Goal: Transaction & Acquisition: Subscribe to service/newsletter

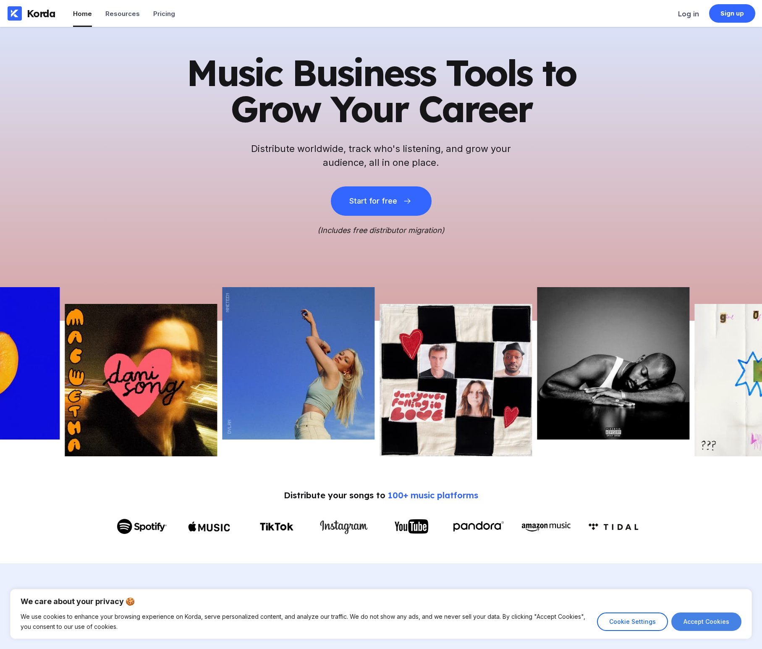
click at [704, 623] on button "Accept Cookies" at bounding box center [706, 621] width 70 height 18
checkbox input "true"
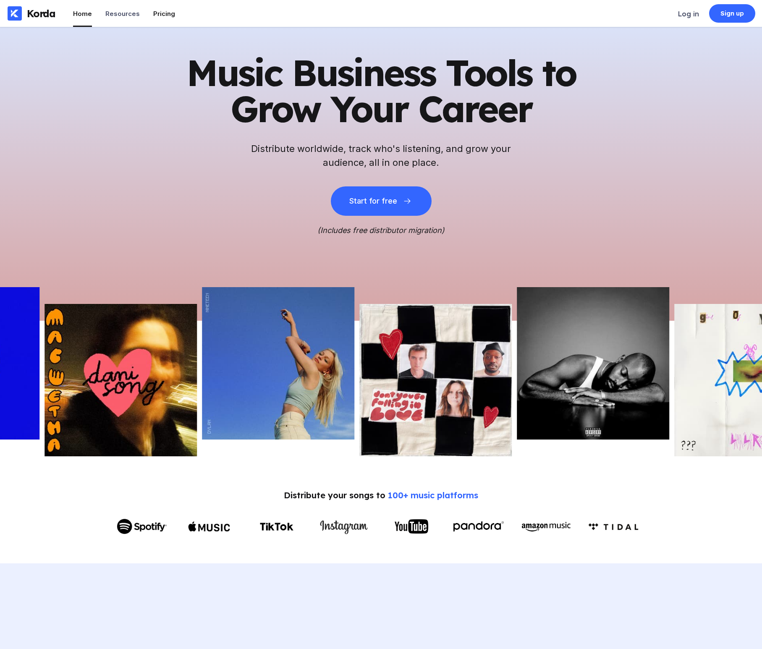
click at [162, 16] on div "Pricing" at bounding box center [164, 14] width 22 height 8
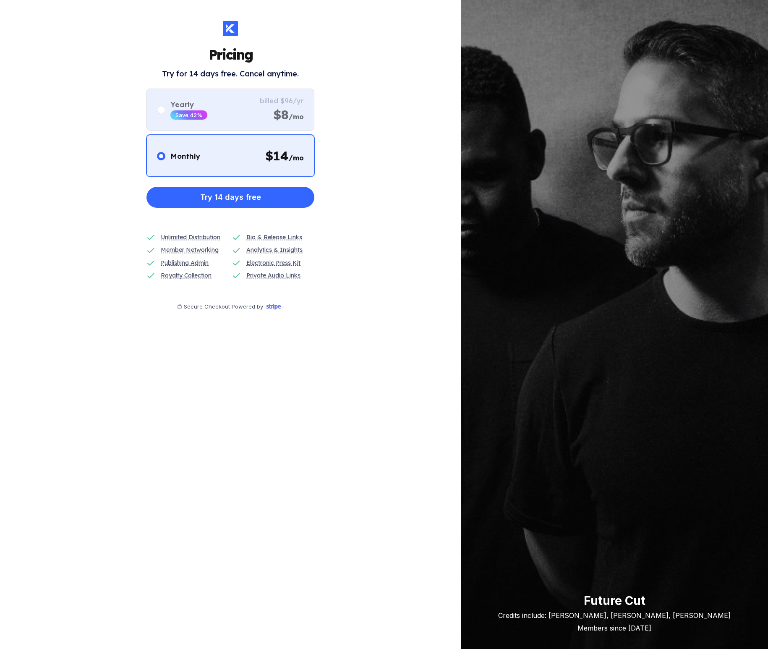
click at [162, 110] on circle at bounding box center [161, 110] width 4 height 4
click at [157, 105] on input "radio" at bounding box center [157, 105] width 0 height 0
radio input "false"
radio input "true"
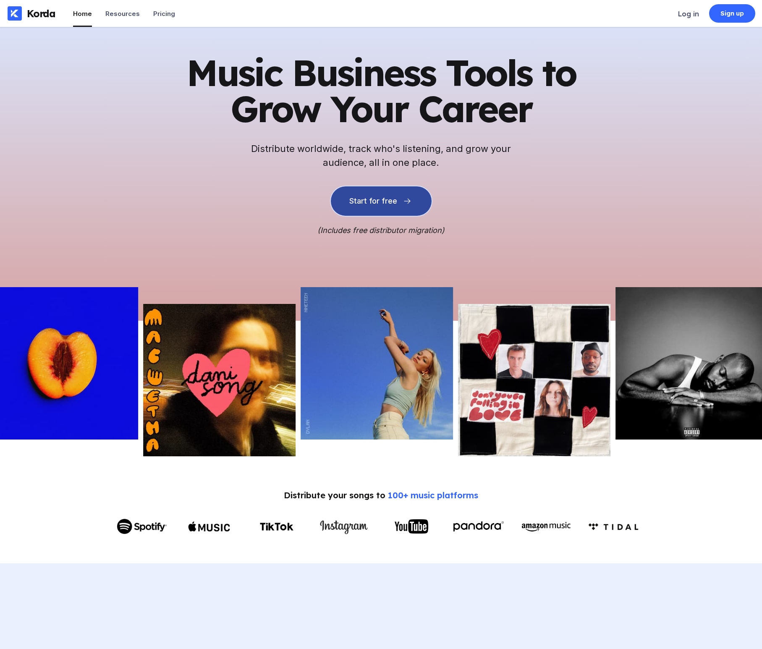
click at [394, 197] on div "Start for free" at bounding box center [373, 201] width 48 height 8
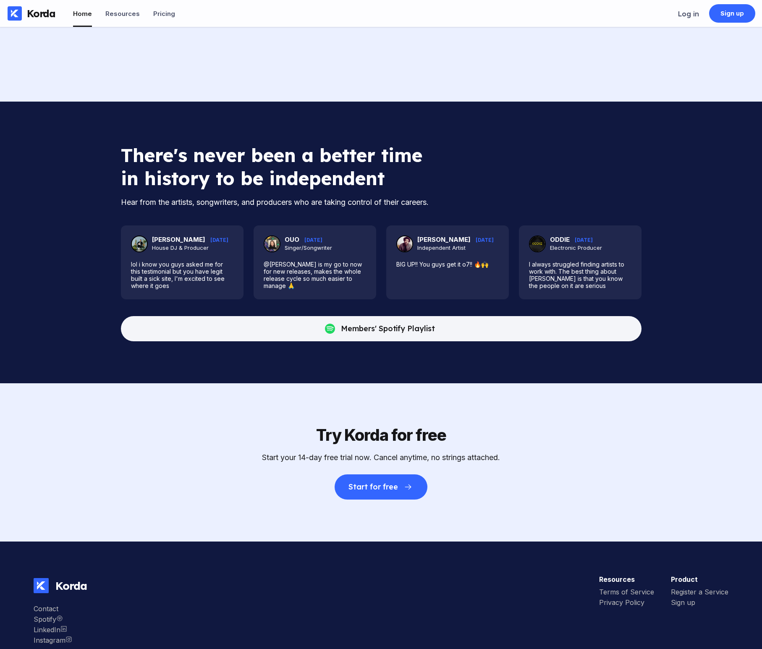
scroll to position [3648, 0]
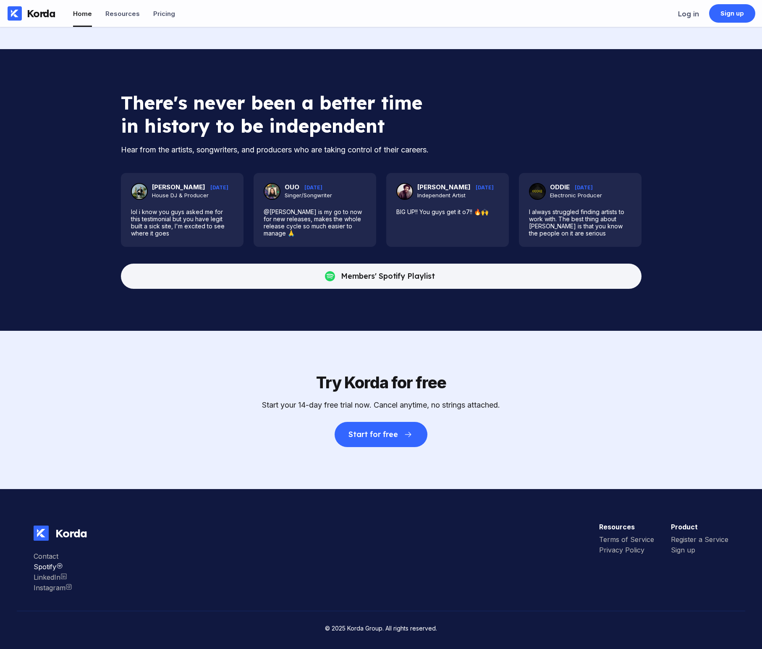
click at [52, 567] on div "Spotify" at bounding box center [53, 566] width 39 height 8
